Goal: Information Seeking & Learning: Find specific fact

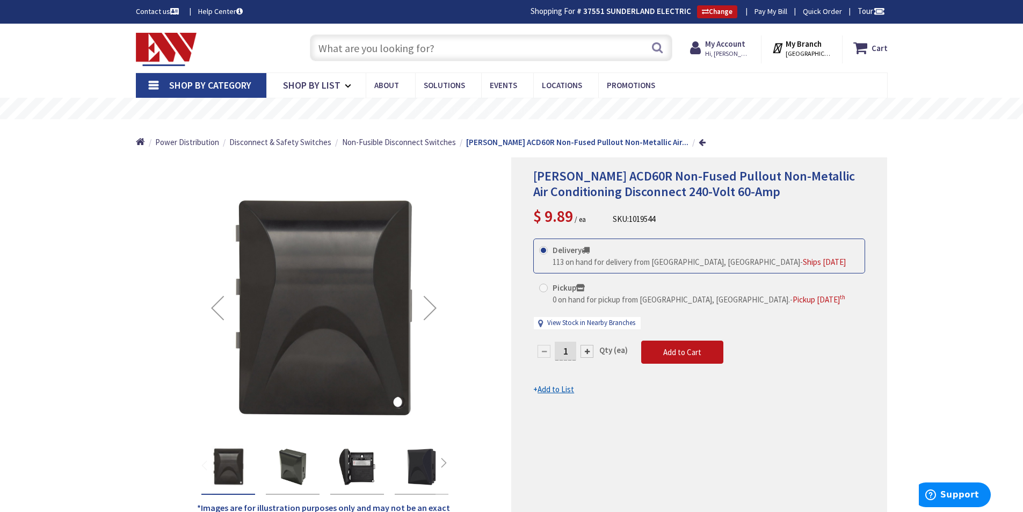
click at [370, 48] on input "text" at bounding box center [491, 47] width 362 height 27
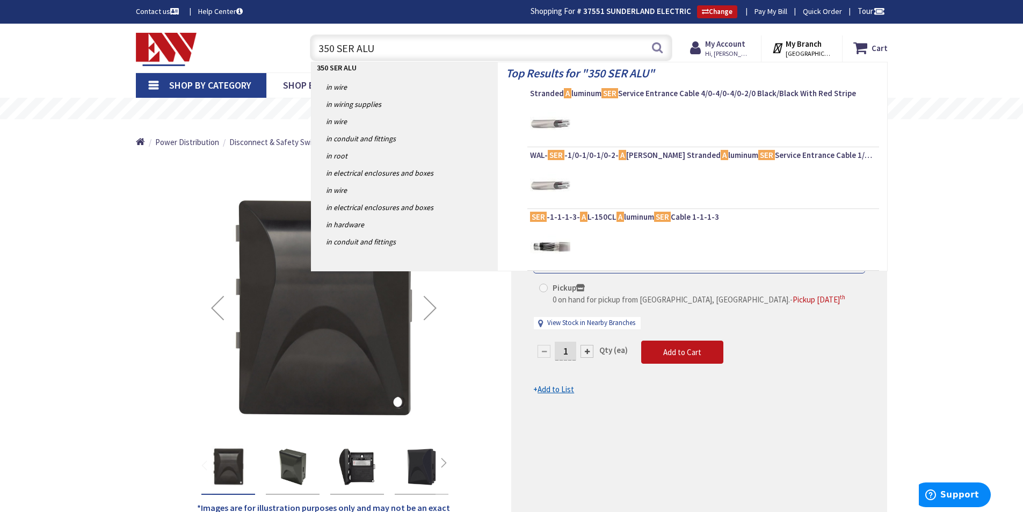
type input "350 SER ALUM"
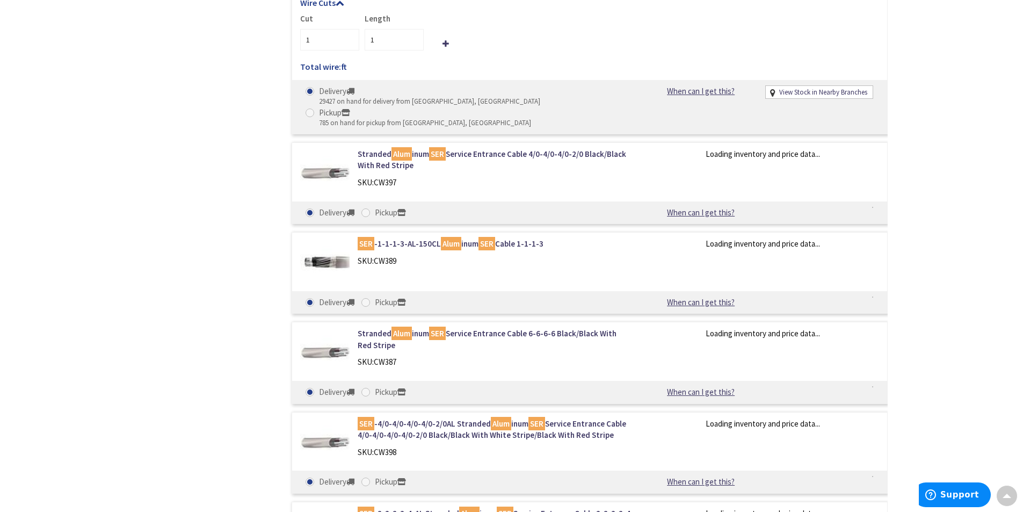
type input "[STREET_ADDRESS]"
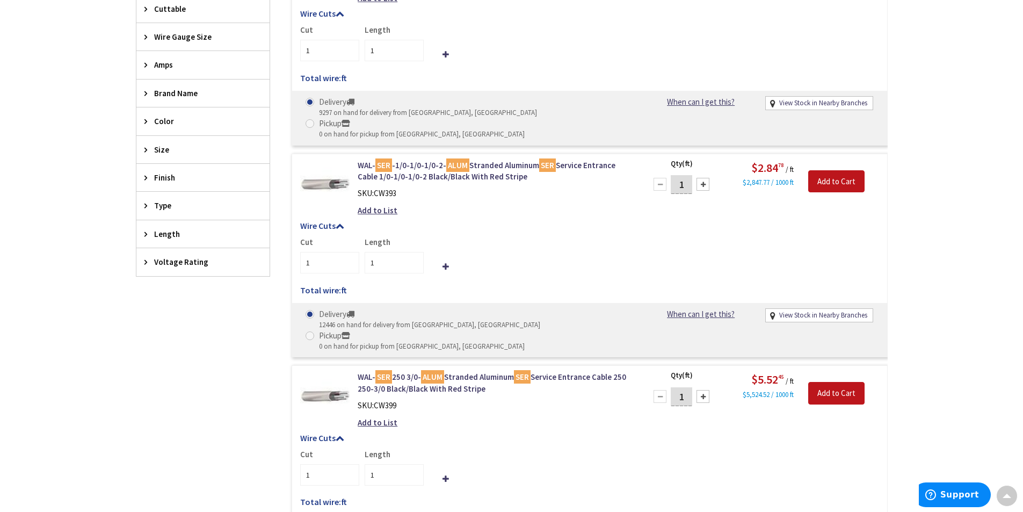
scroll to position [324, 0]
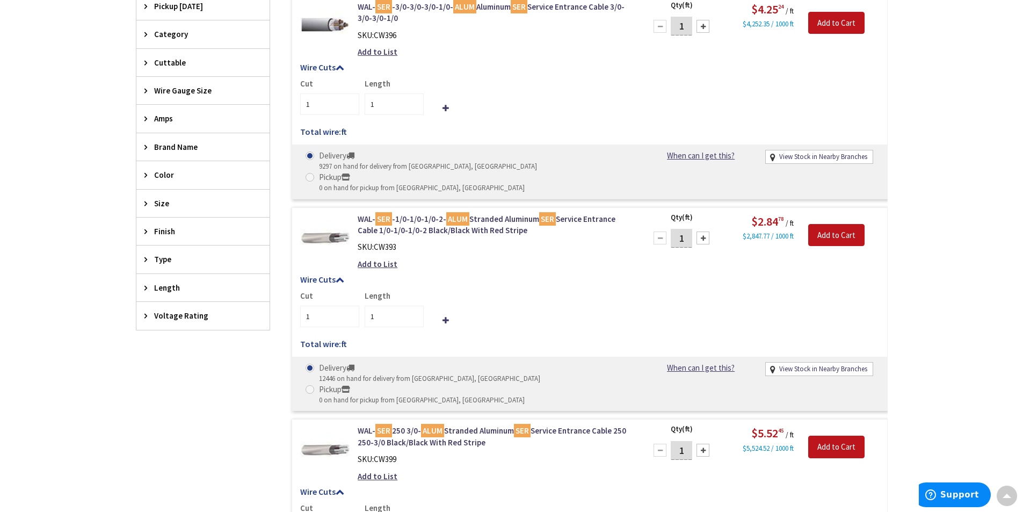
click at [145, 200] on icon at bounding box center [148, 203] width 8 height 8
click at [143, 200] on div "Size" at bounding box center [202, 203] width 133 height 28
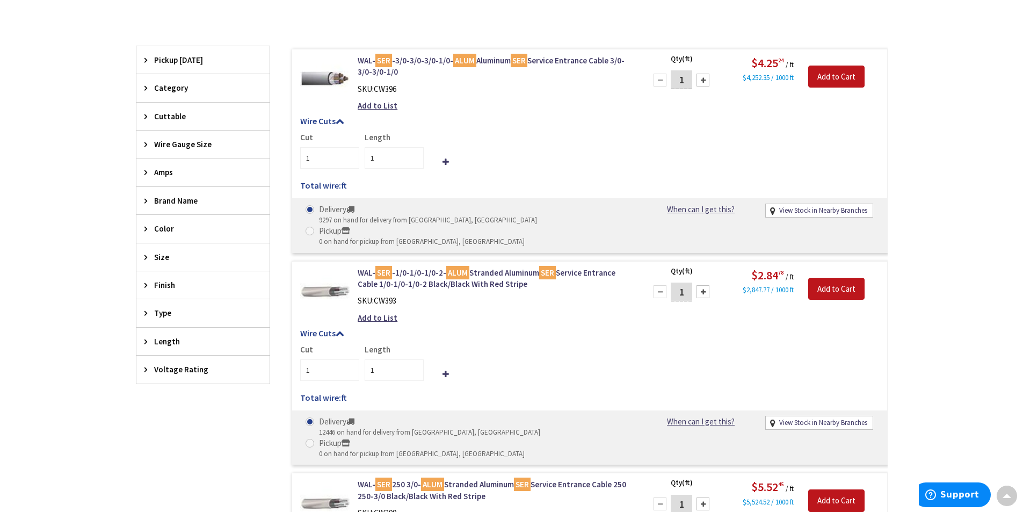
click at [142, 142] on div "Wire Gauge Size" at bounding box center [202, 143] width 133 height 27
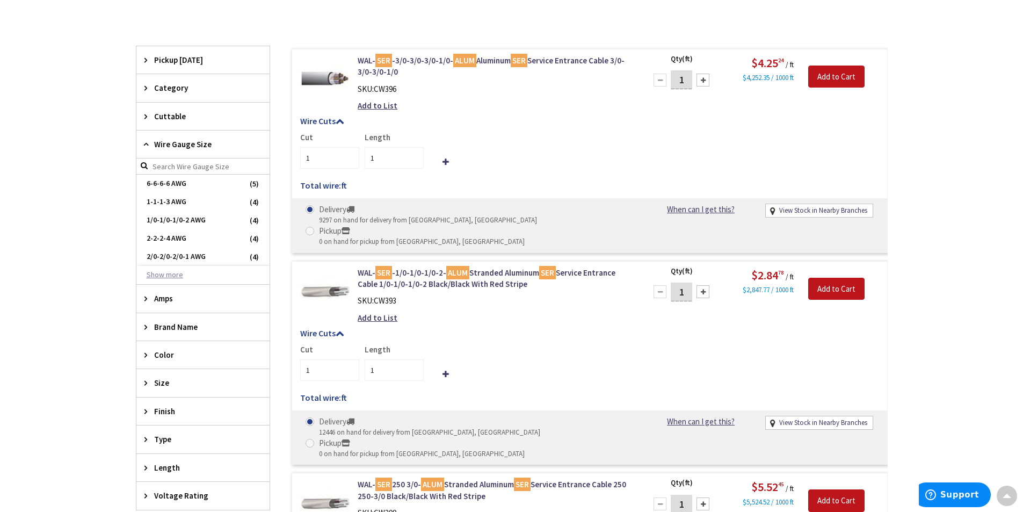
click at [167, 272] on button "Show more" at bounding box center [202, 275] width 133 height 18
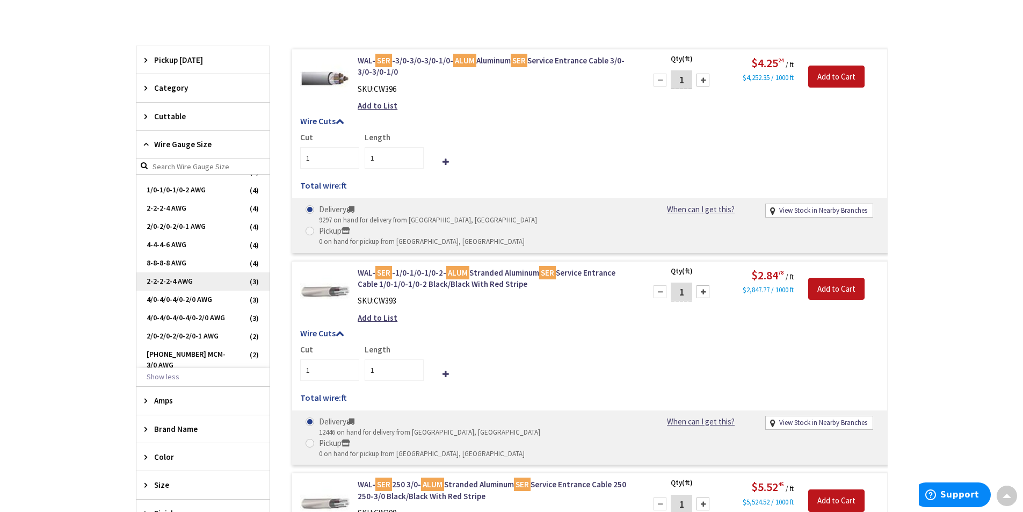
scroll to position [0, 0]
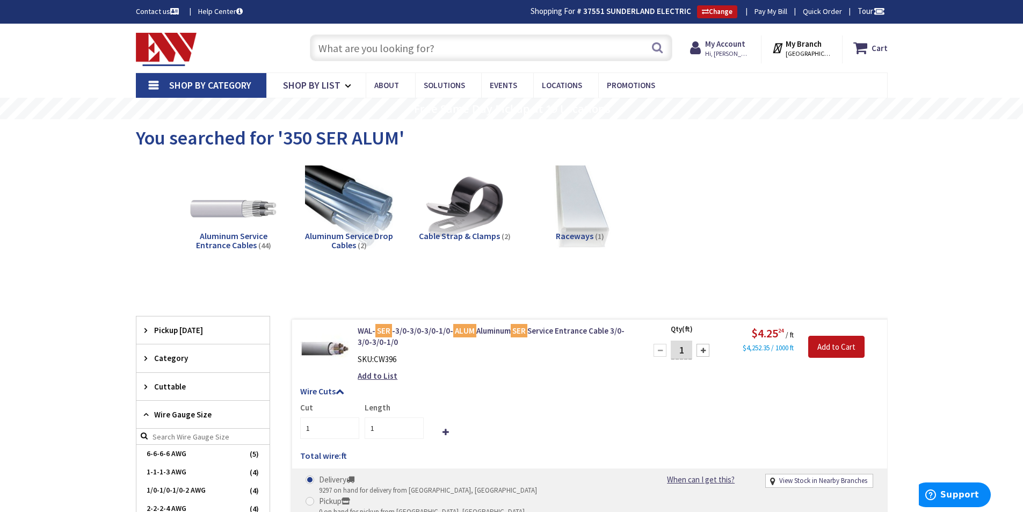
click at [439, 50] on input "text" at bounding box center [491, 47] width 362 height 27
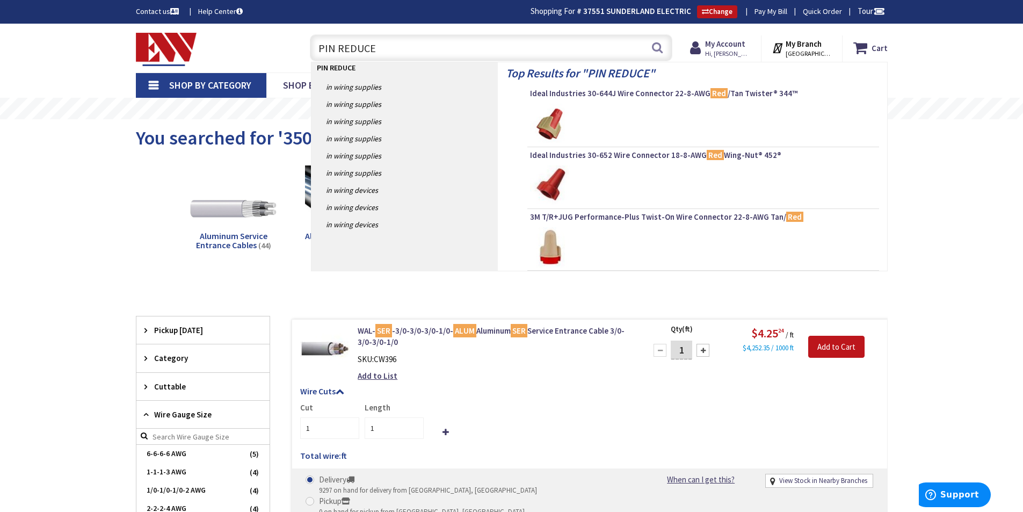
type input "PIN REDUCER"
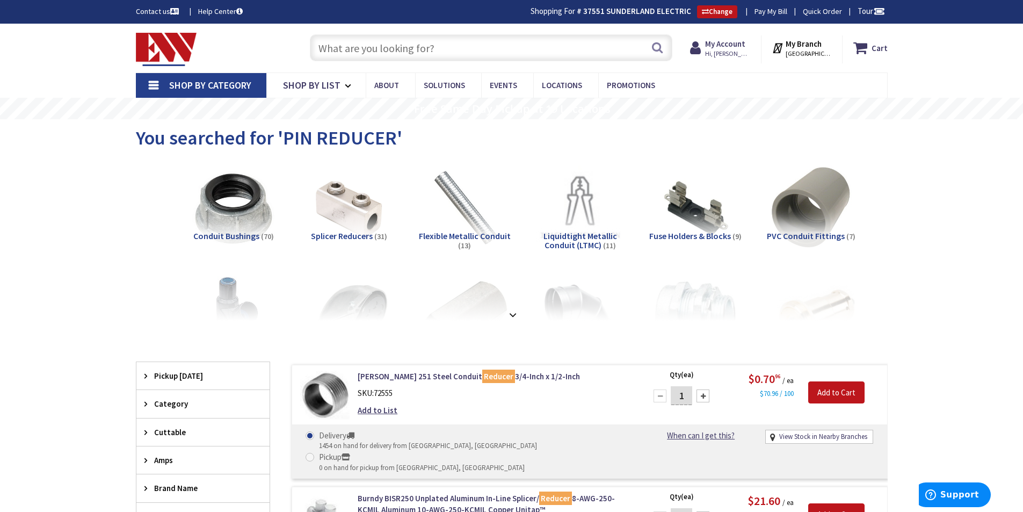
click at [380, 38] on input "text" at bounding box center [491, 47] width 362 height 27
click at [381, 41] on input "text" at bounding box center [491, 47] width 362 height 27
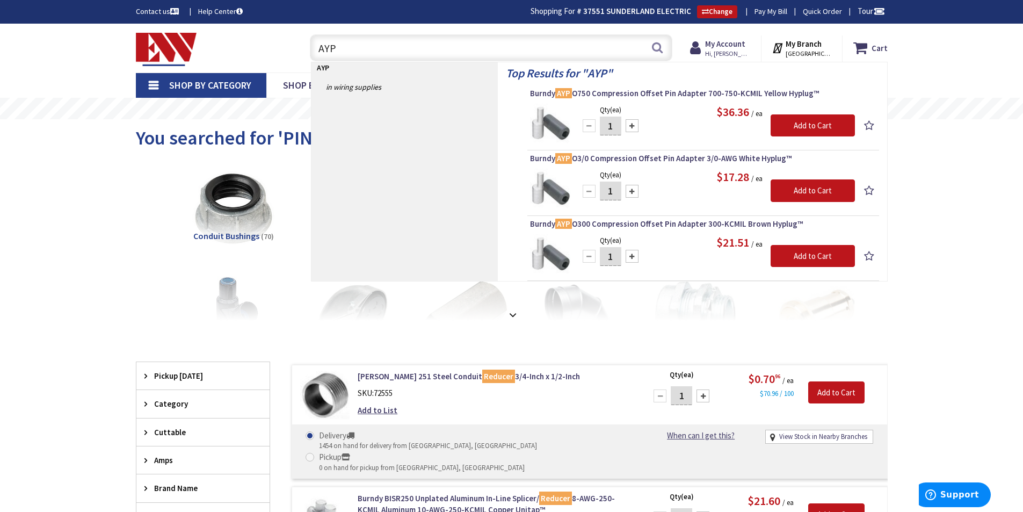
type input "AYP"
